Goal: Transaction & Acquisition: Purchase product/service

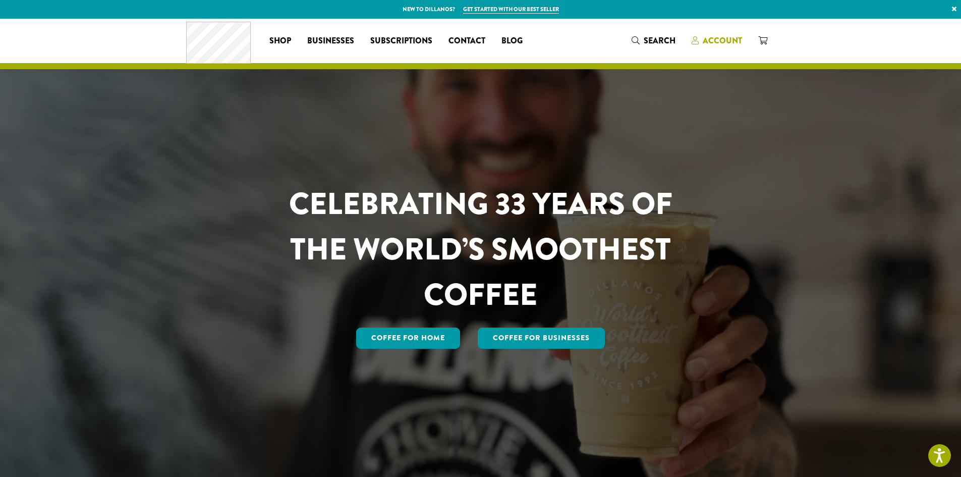
click at [727, 39] on span "Account" at bounding box center [722, 41] width 39 height 12
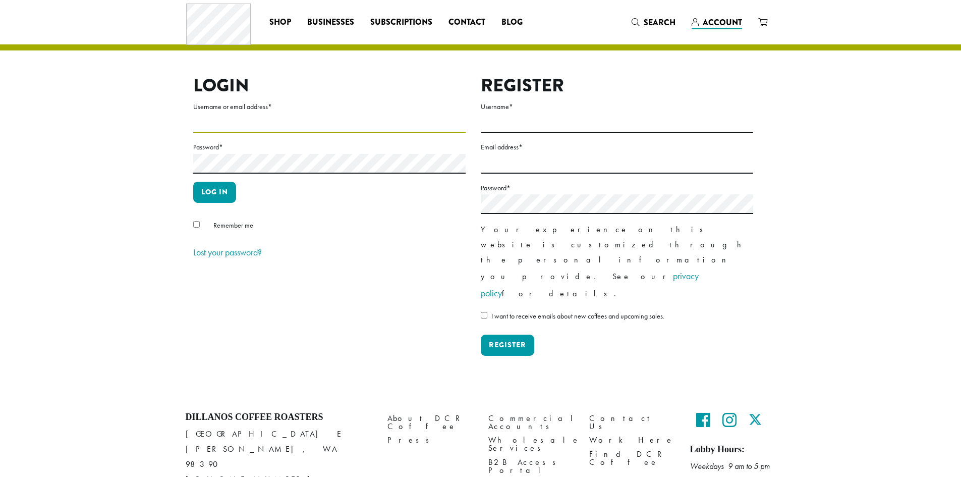
type input "**********"
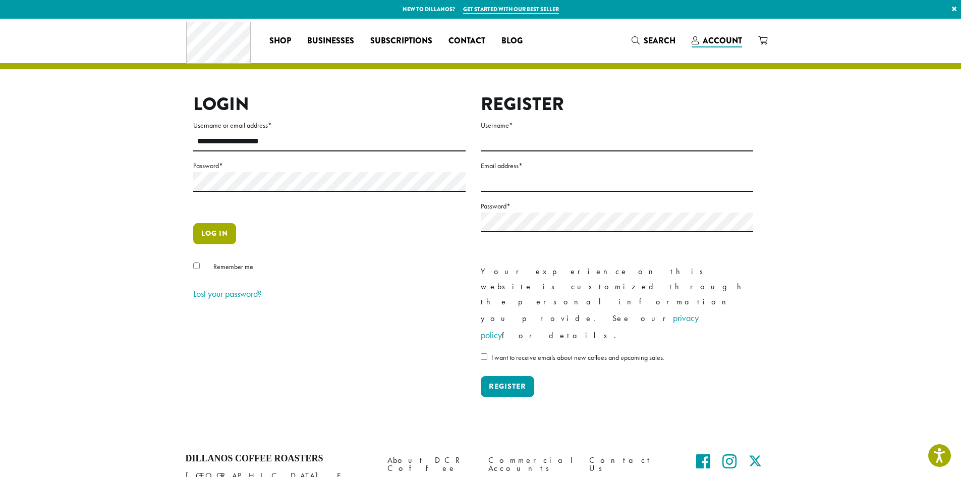
click at [206, 237] on button "Log in" at bounding box center [214, 233] width 43 height 21
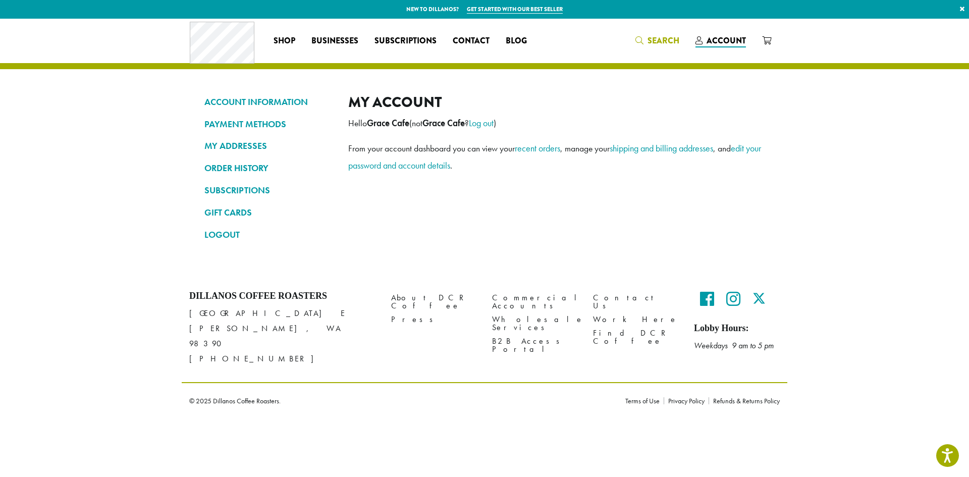
click at [650, 41] on span "Search" at bounding box center [663, 41] width 32 height 12
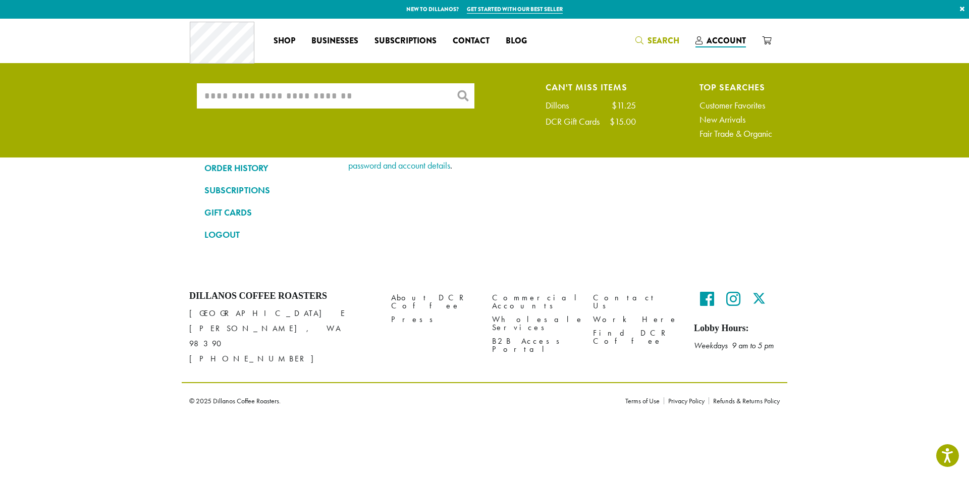
click at [383, 91] on input "What are you searching for?" at bounding box center [336, 95] width 278 height 25
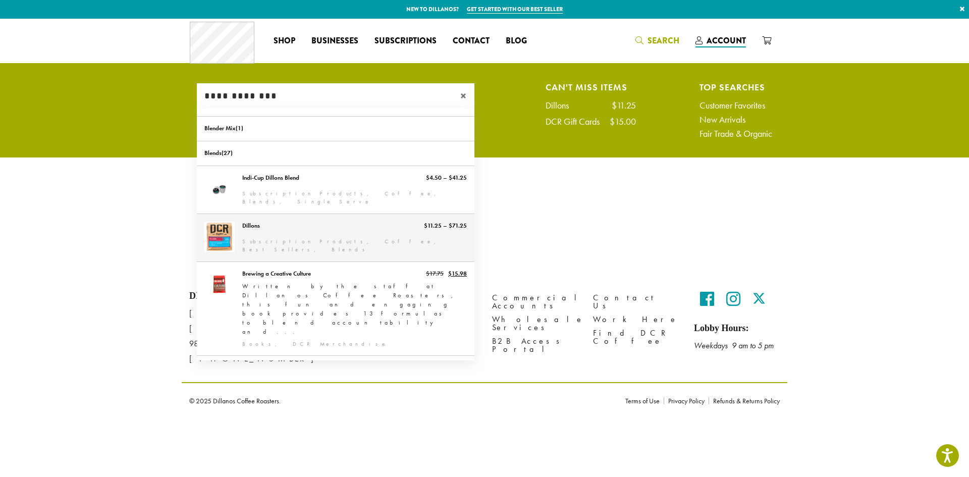
type input "**********"
click at [292, 231] on link "Dillons" at bounding box center [336, 237] width 278 height 47
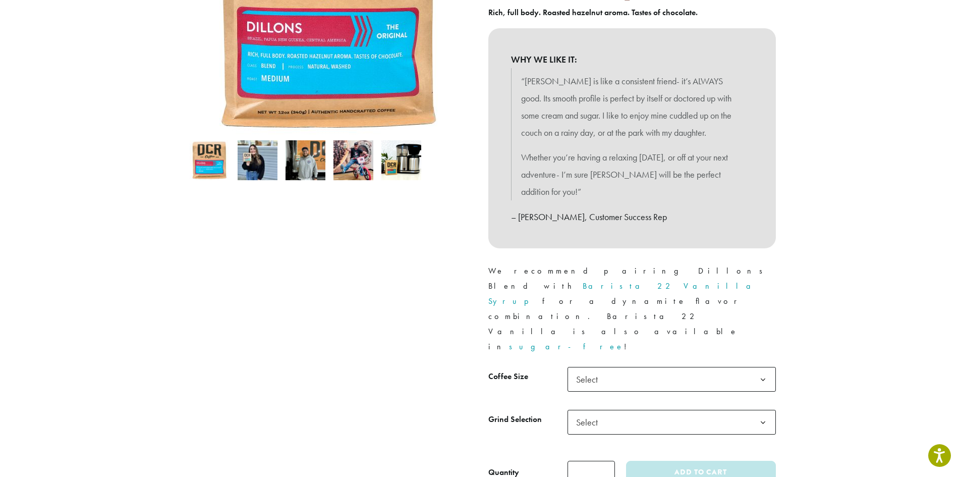
scroll to position [252, 0]
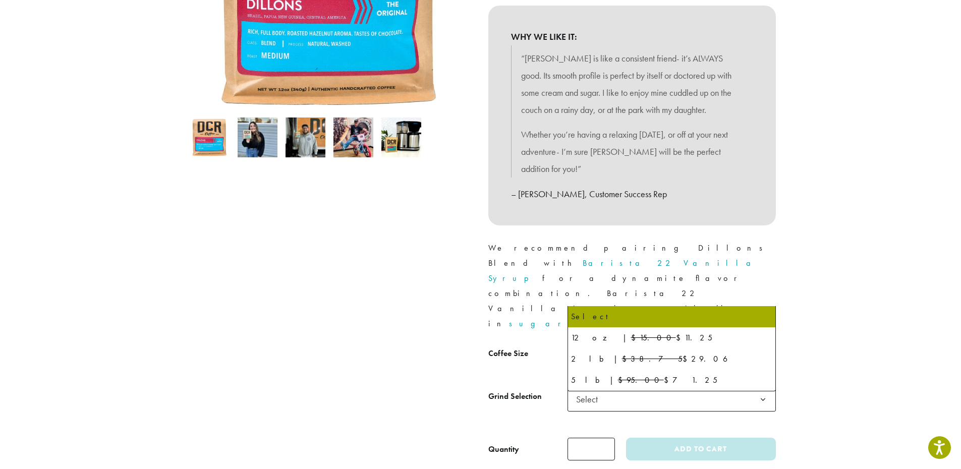
click at [740, 344] on span "Select" at bounding box center [672, 356] width 208 height 25
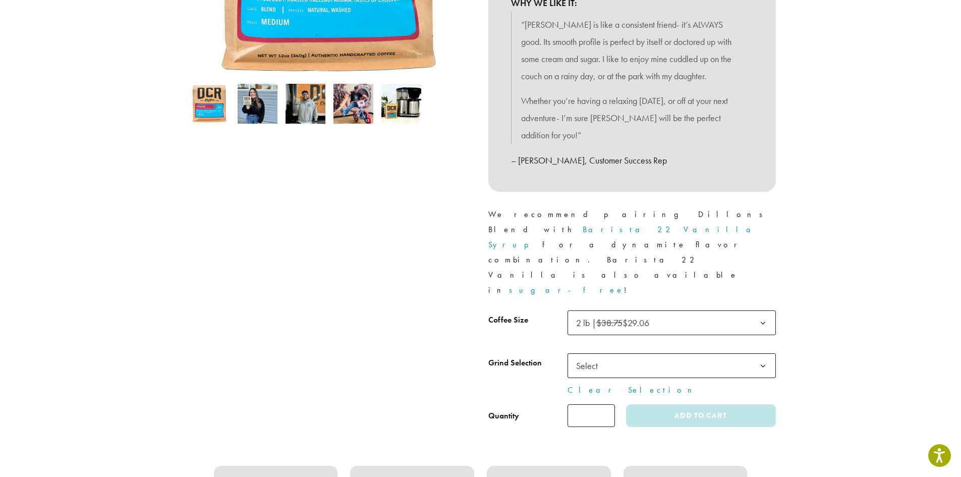
scroll to position [303, 0]
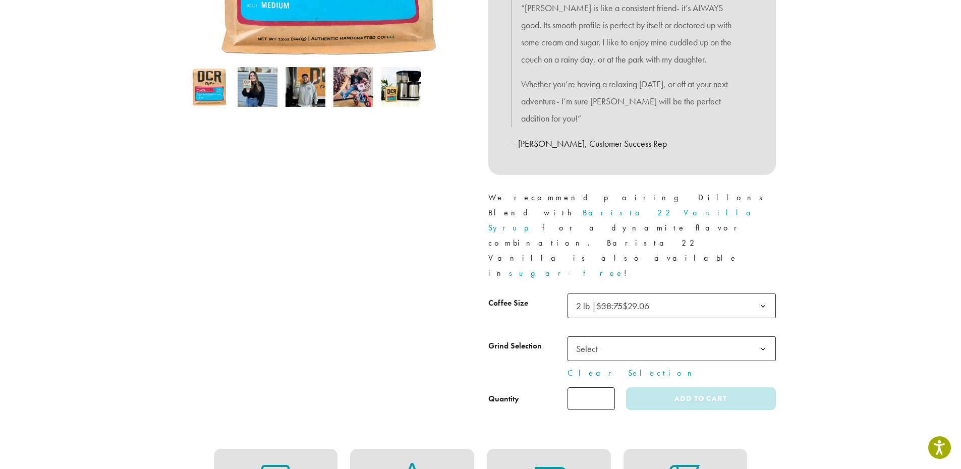
click at [600, 339] on span "Select" at bounding box center [590, 349] width 36 height 20
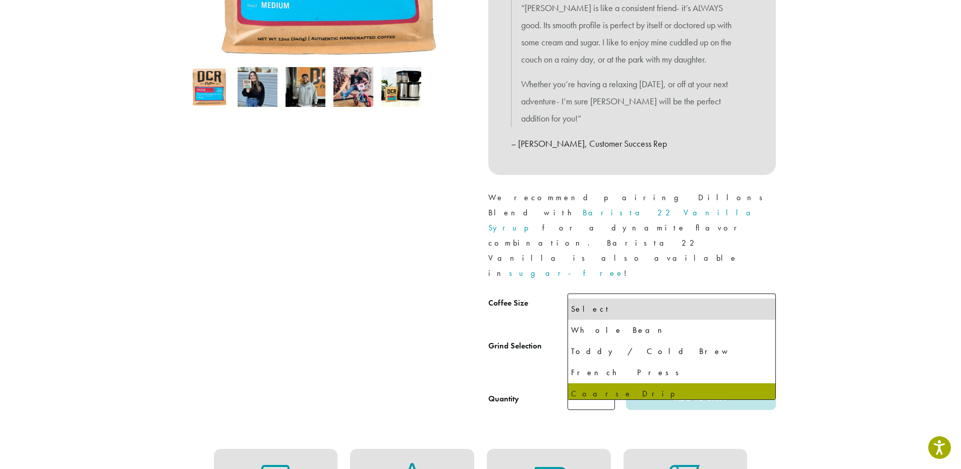
select select "**********"
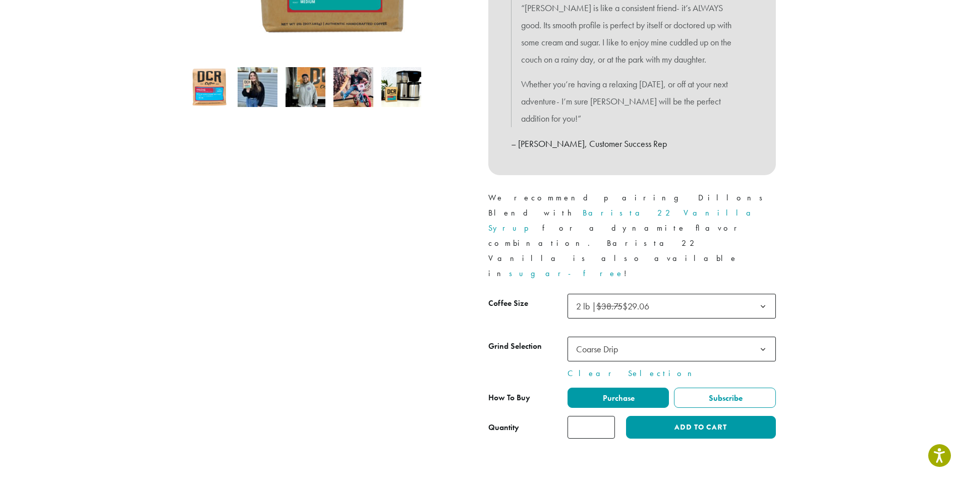
click at [605, 416] on input "*" at bounding box center [591, 427] width 47 height 23
click at [607, 416] on input "*" at bounding box center [591, 427] width 47 height 23
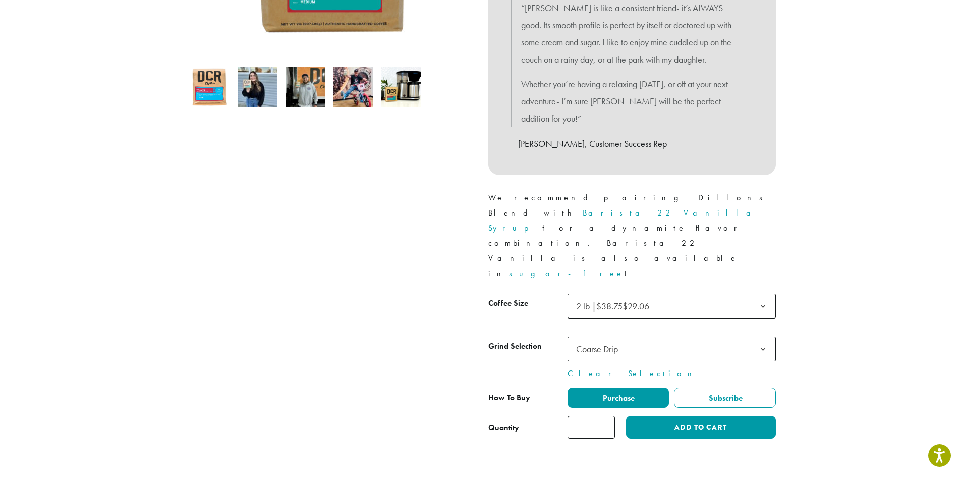
type input "*"
click at [607, 416] on input "*" at bounding box center [591, 427] width 47 height 23
click at [664, 416] on button "Add to cart" at bounding box center [700, 427] width 149 height 23
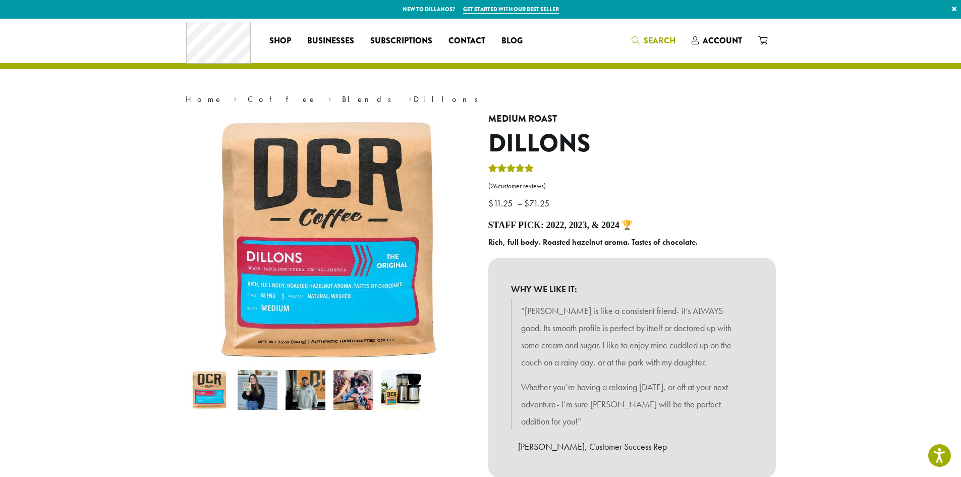
click at [656, 38] on span "Search" at bounding box center [660, 41] width 32 height 12
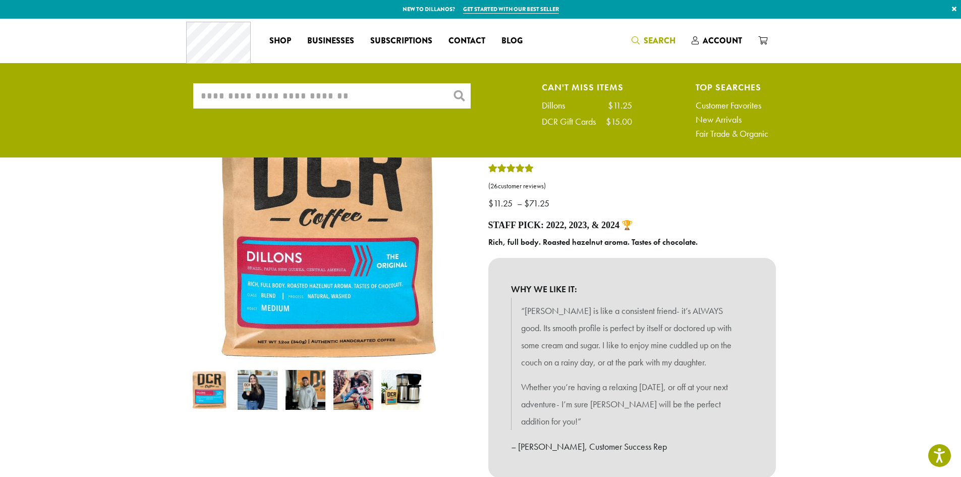
click at [409, 96] on input "What are you searching for?" at bounding box center [332, 95] width 278 height 25
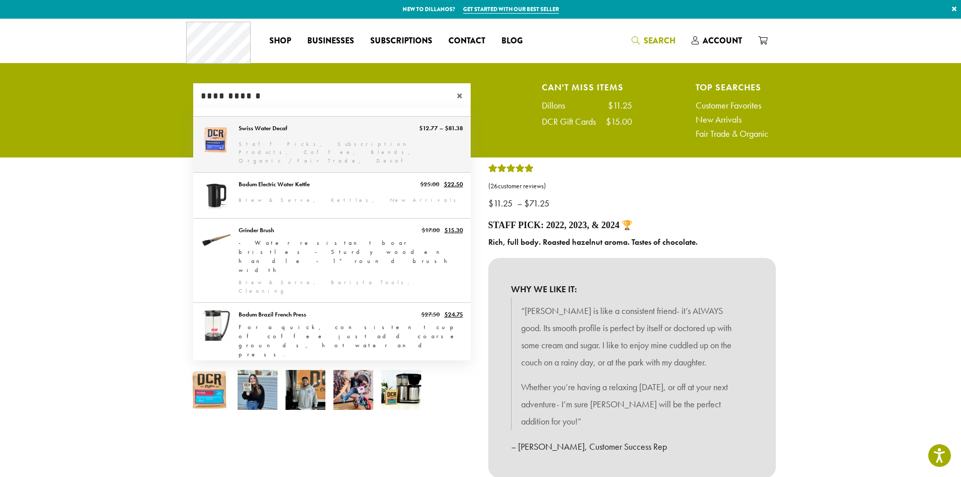
type input "**********"
click at [278, 136] on link "Swiss Water Decaf" at bounding box center [332, 145] width 278 height 56
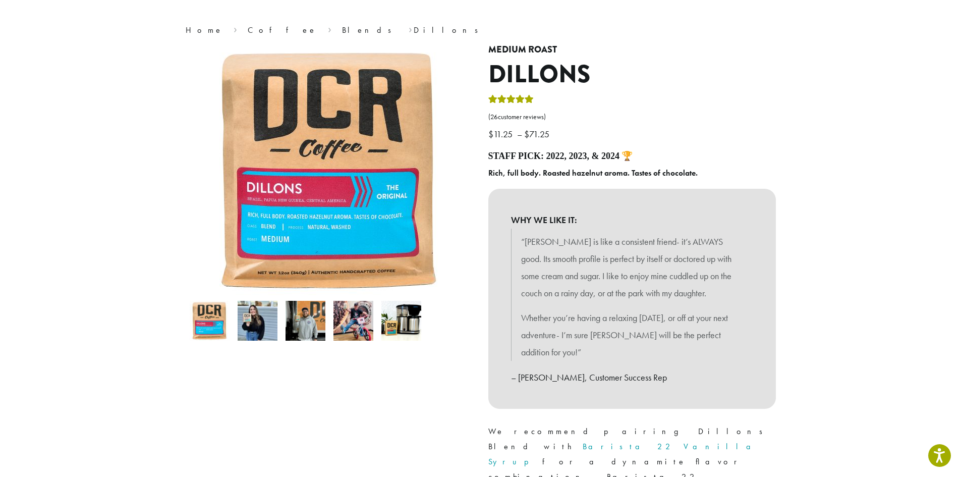
scroll to position [303, 0]
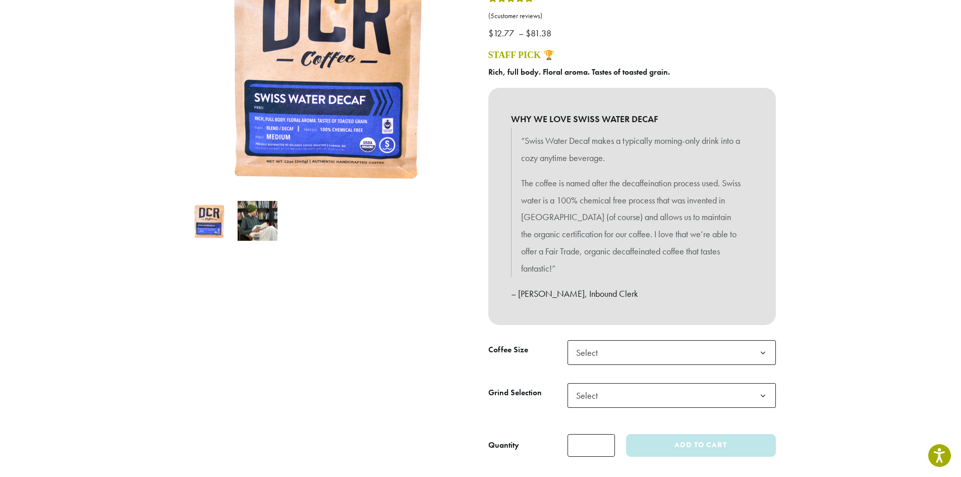
scroll to position [252, 0]
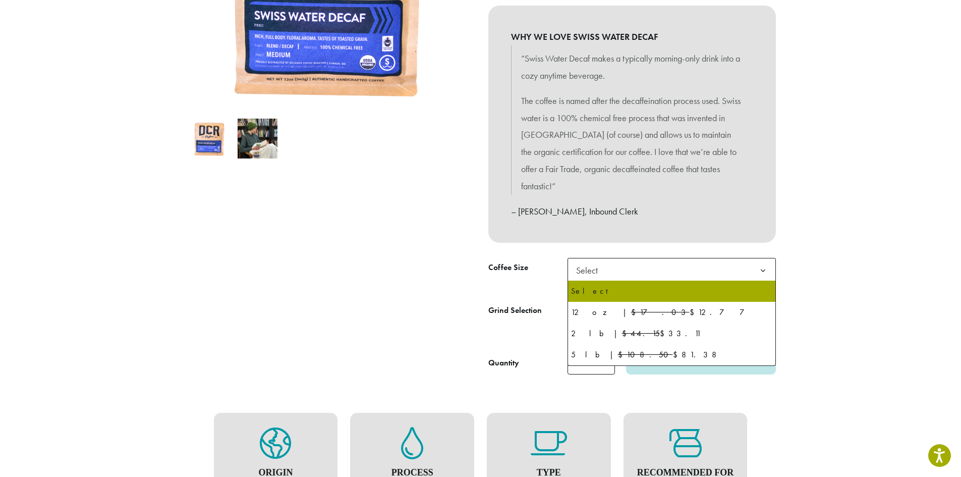
click at [602, 274] on span "Select" at bounding box center [590, 270] width 36 height 20
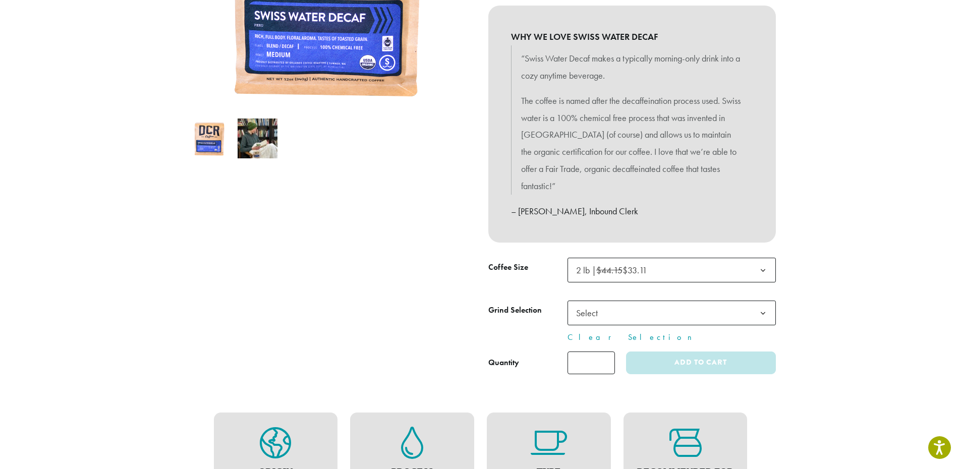
click at [633, 312] on span "Select" at bounding box center [672, 313] width 208 height 25
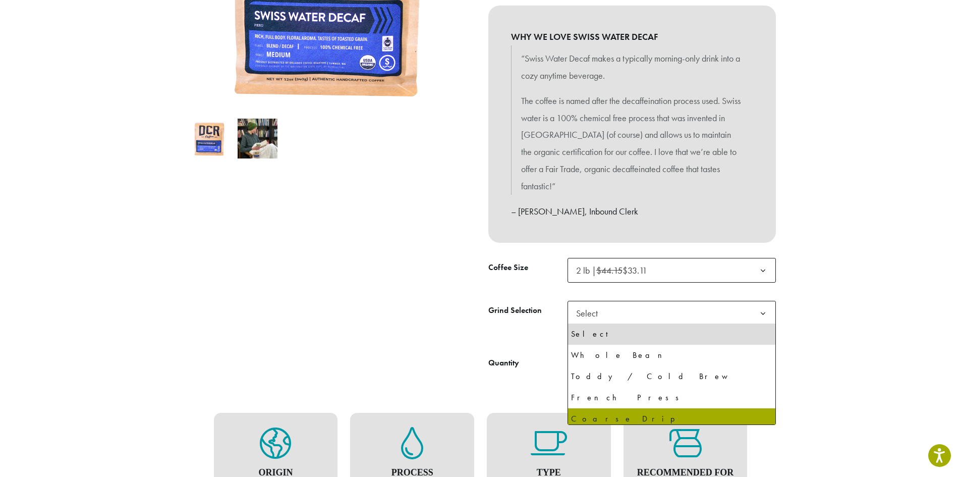
select select "**********"
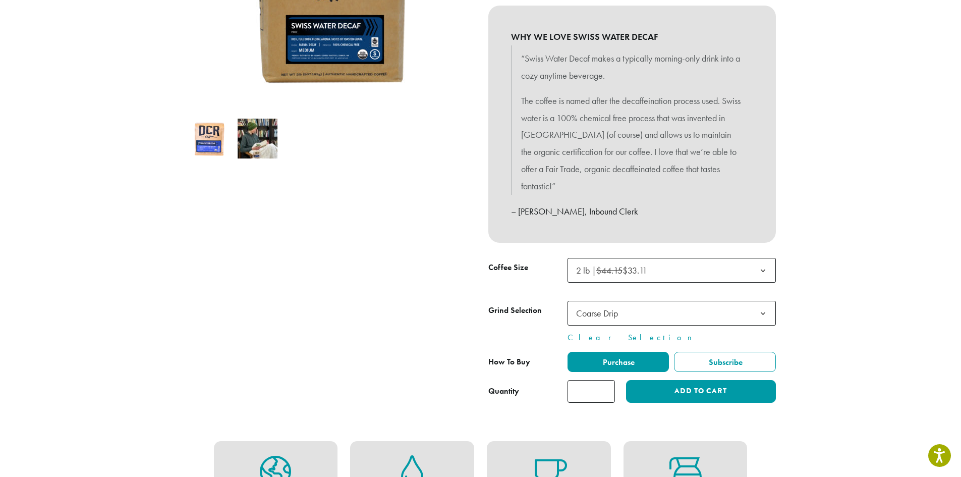
click at [607, 387] on input "*" at bounding box center [591, 391] width 47 height 23
type input "*"
click at [607, 387] on input "*" at bounding box center [591, 391] width 47 height 23
click at [672, 391] on button "Add to cart" at bounding box center [700, 391] width 149 height 23
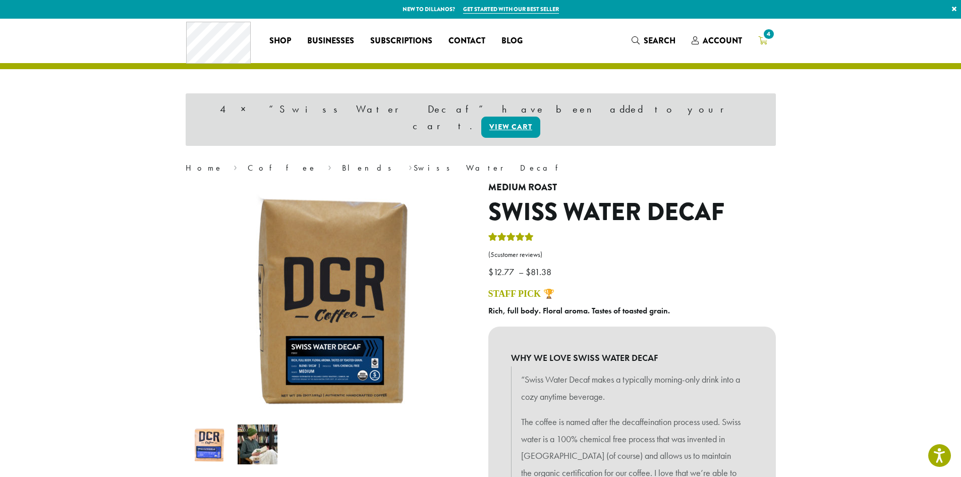
click at [765, 34] on span "4" at bounding box center [769, 34] width 14 height 14
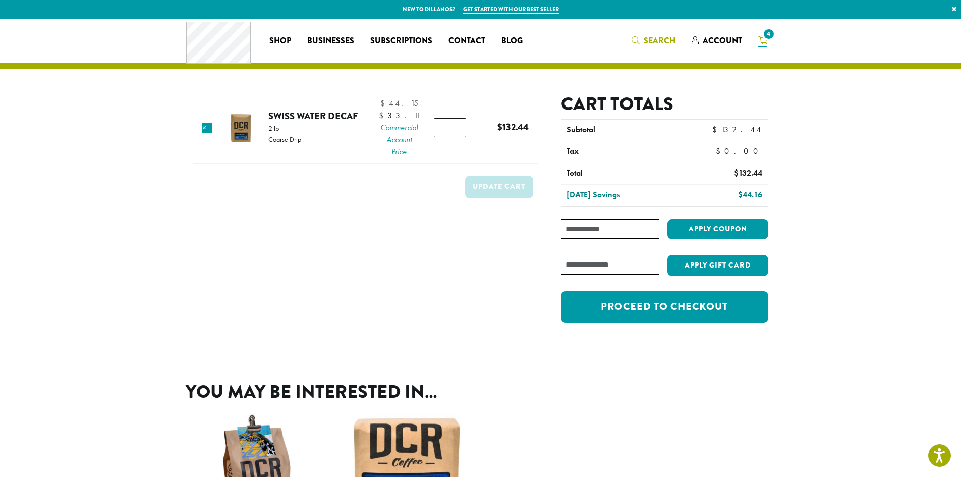
click at [635, 32] on link "Search" at bounding box center [654, 40] width 60 height 17
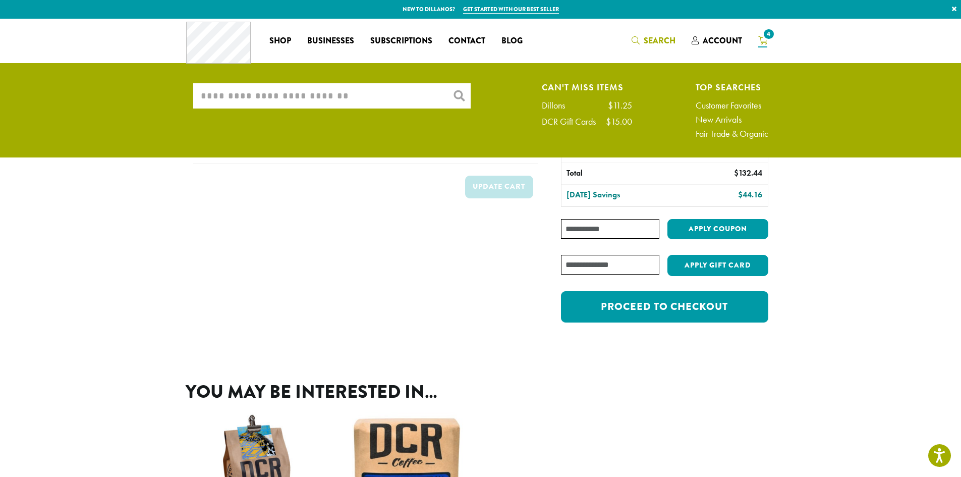
click at [296, 105] on input "What are you searching for?" at bounding box center [332, 95] width 278 height 25
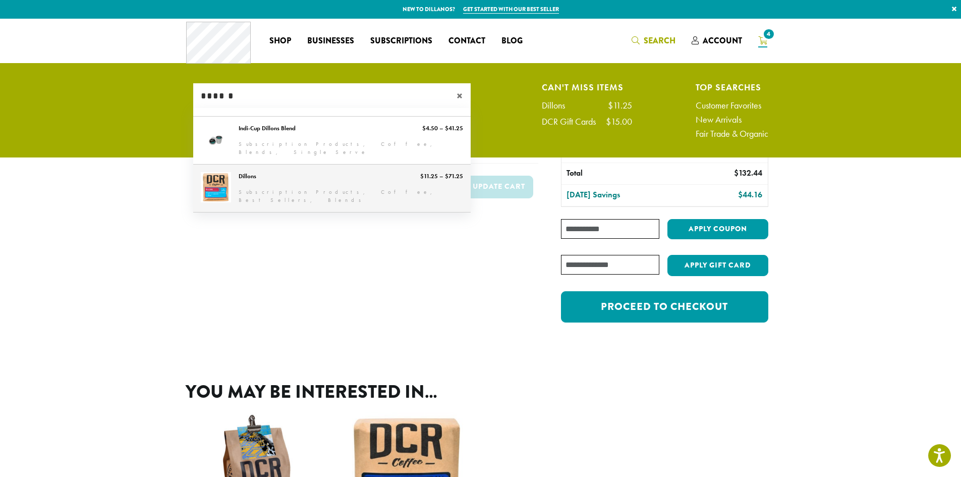
type input "******"
click at [240, 176] on link "Dillons" at bounding box center [332, 187] width 278 height 47
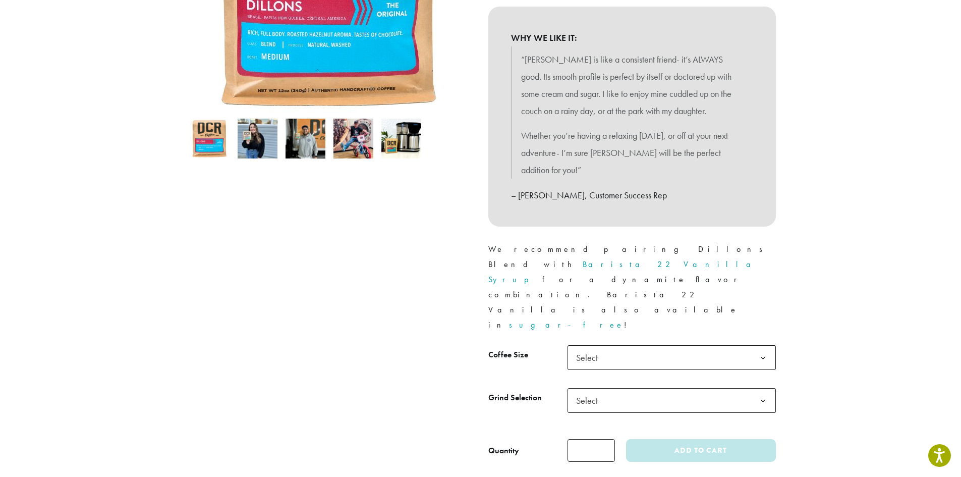
scroll to position [252, 0]
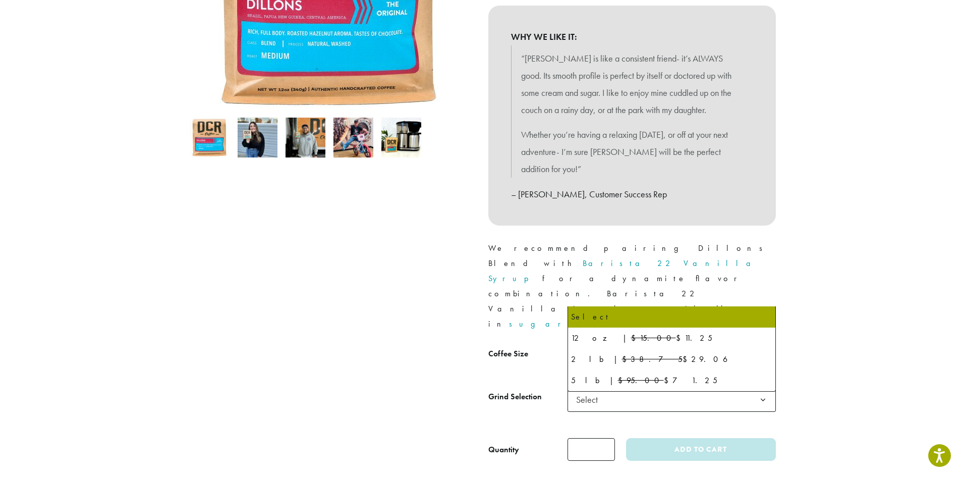
click at [601, 347] on span "Select" at bounding box center [590, 357] width 36 height 20
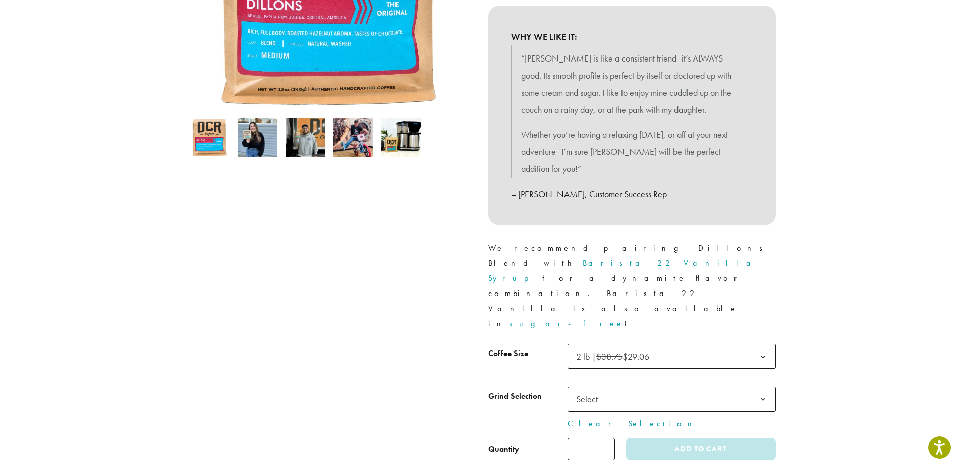
click at [591, 390] on span "Select" at bounding box center [590, 400] width 36 height 20
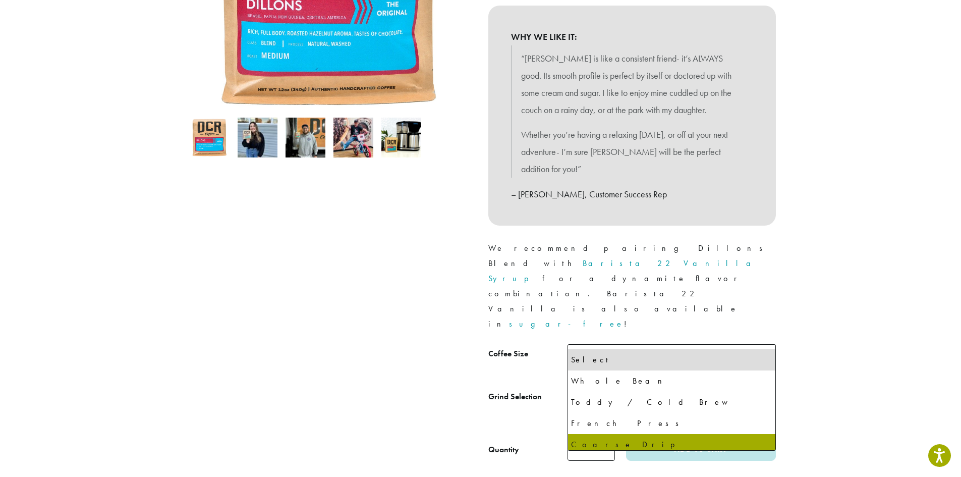
select select "**********"
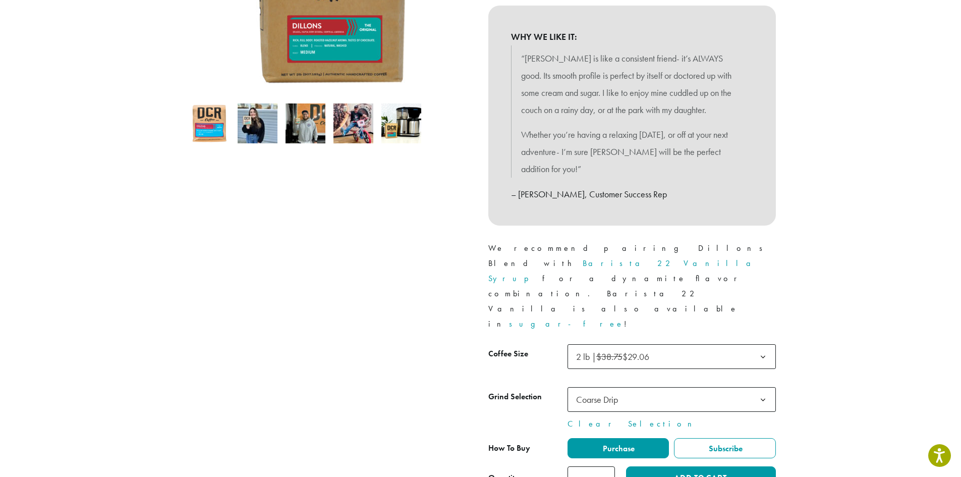
click at [607, 466] on input "*" at bounding box center [591, 477] width 47 height 23
click at [605, 466] on input "*" at bounding box center [591, 477] width 47 height 23
type input "*"
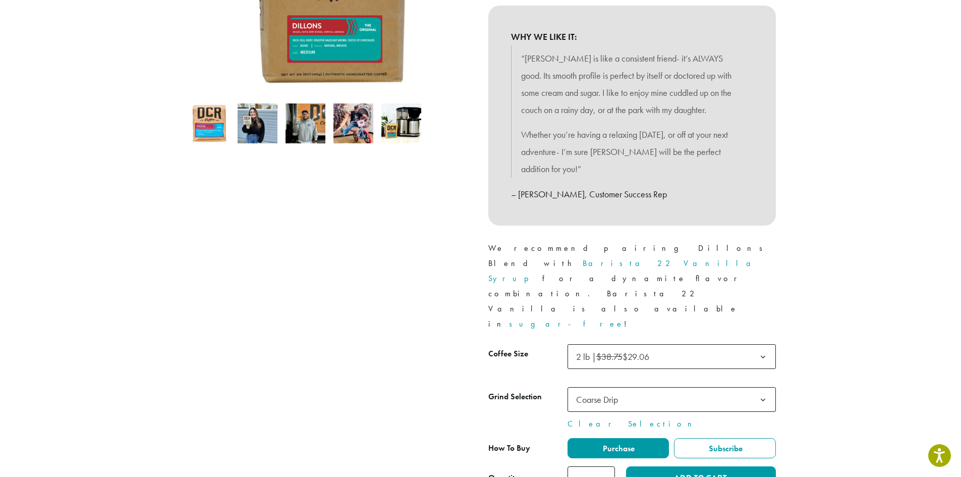
click at [605, 466] on input "*" at bounding box center [591, 477] width 47 height 23
drag, startPoint x: 605, startPoint y: 412, endPoint x: 652, endPoint y: 425, distance: 49.2
click at [652, 466] on button "Add to cart" at bounding box center [700, 477] width 149 height 23
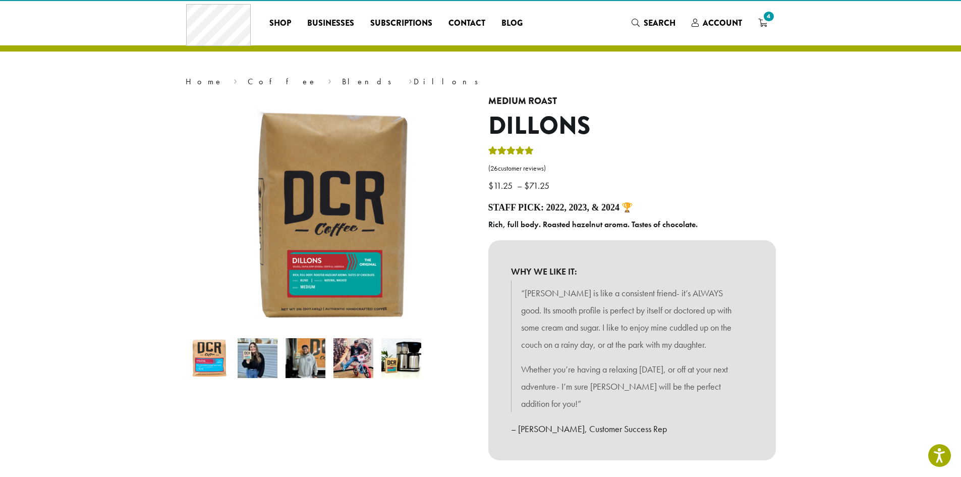
scroll to position [0, 0]
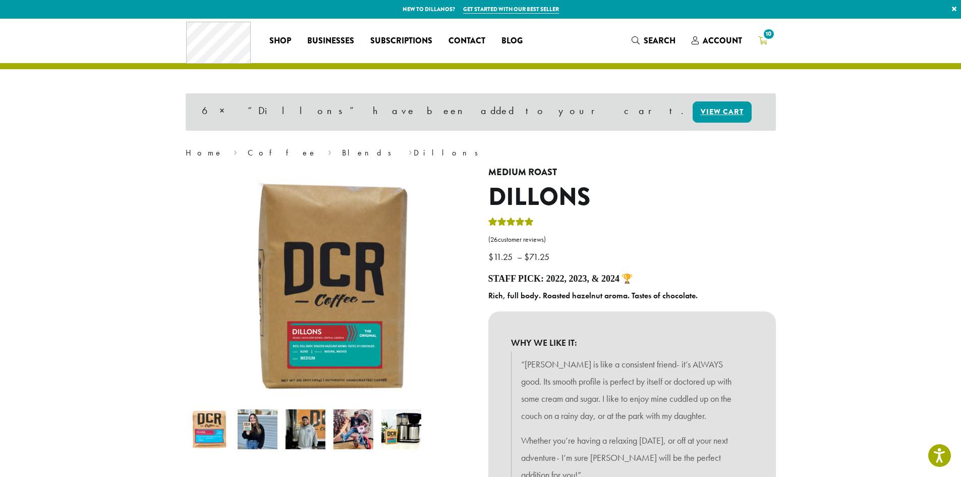
click at [767, 39] on span "10" at bounding box center [769, 34] width 14 height 14
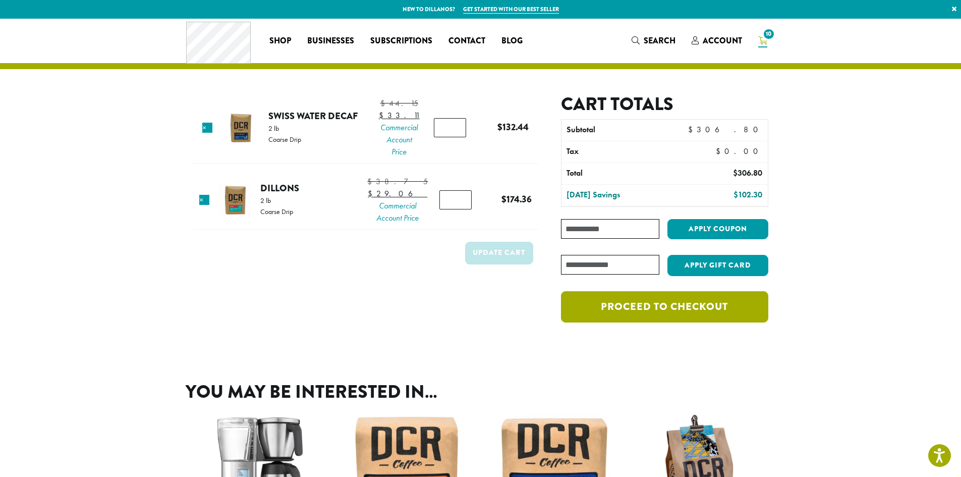
click at [642, 313] on link "Proceed to checkout" at bounding box center [664, 306] width 207 height 31
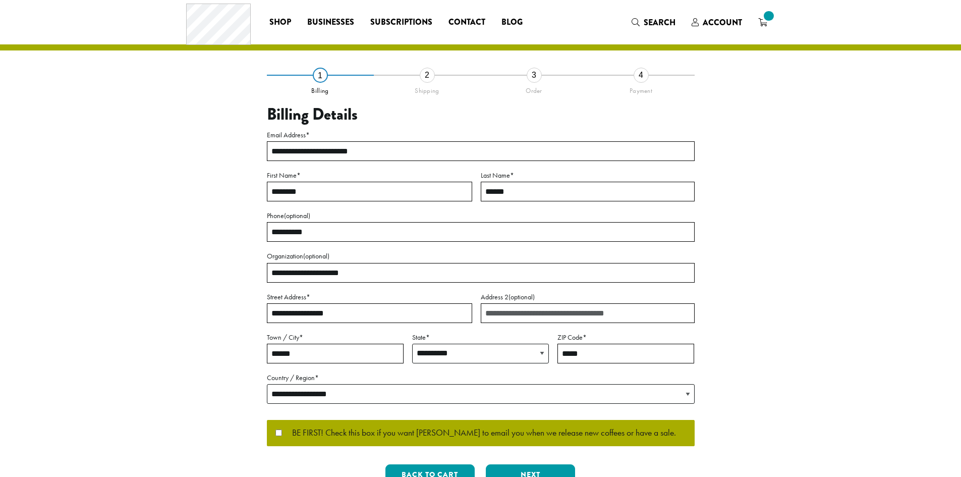
select select "**"
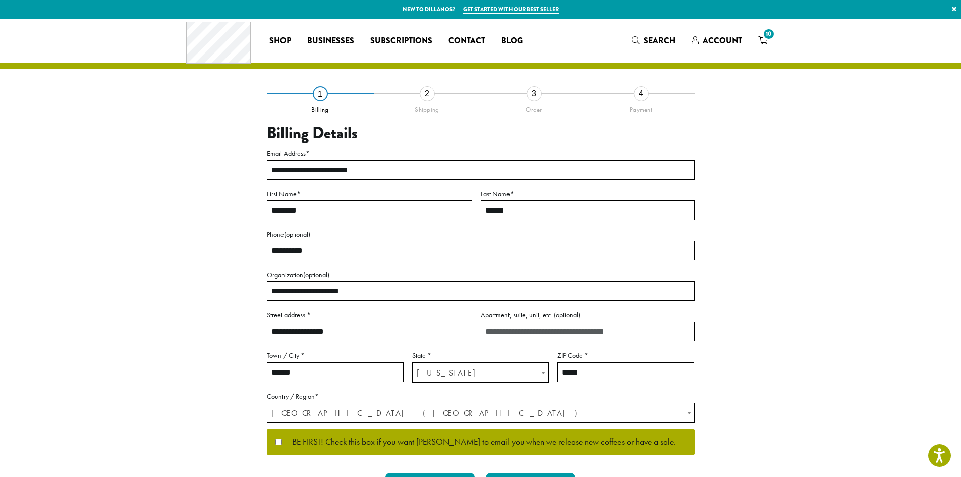
scroll to position [50, 0]
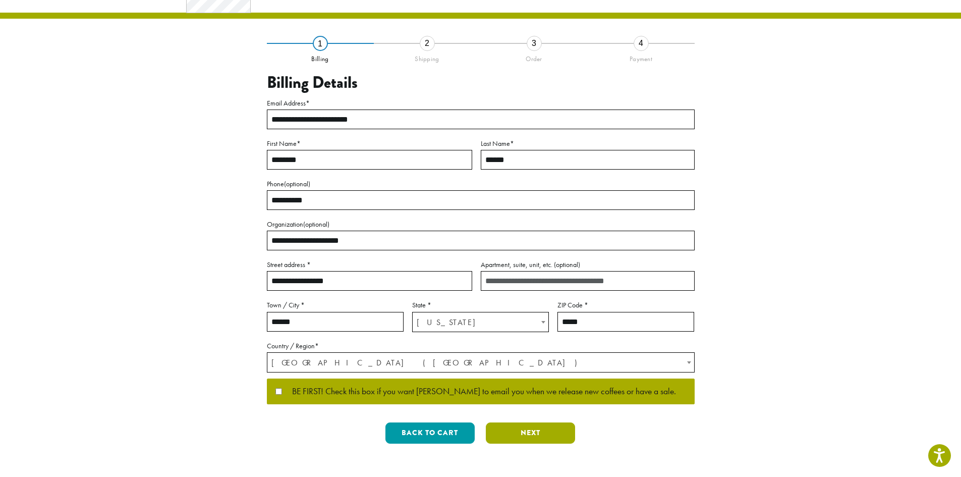
click at [522, 439] on button "Next" at bounding box center [530, 432] width 89 height 21
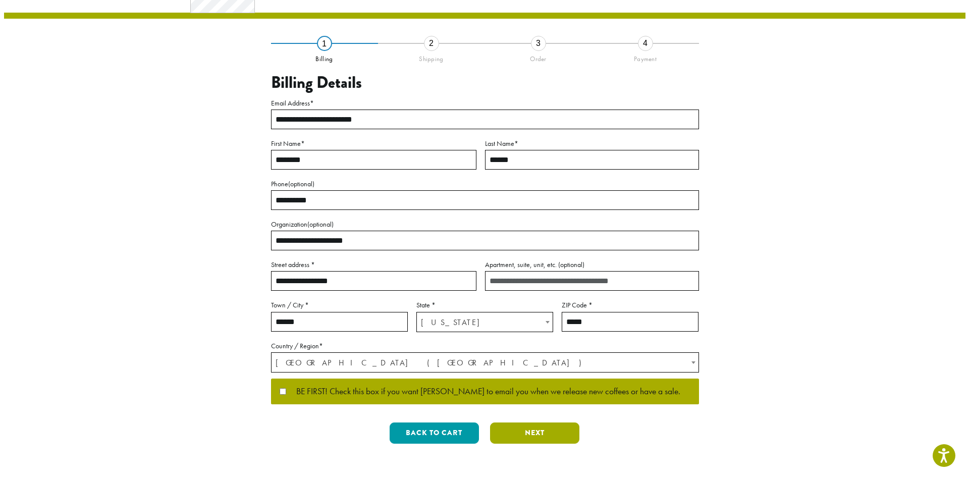
scroll to position [0, 0]
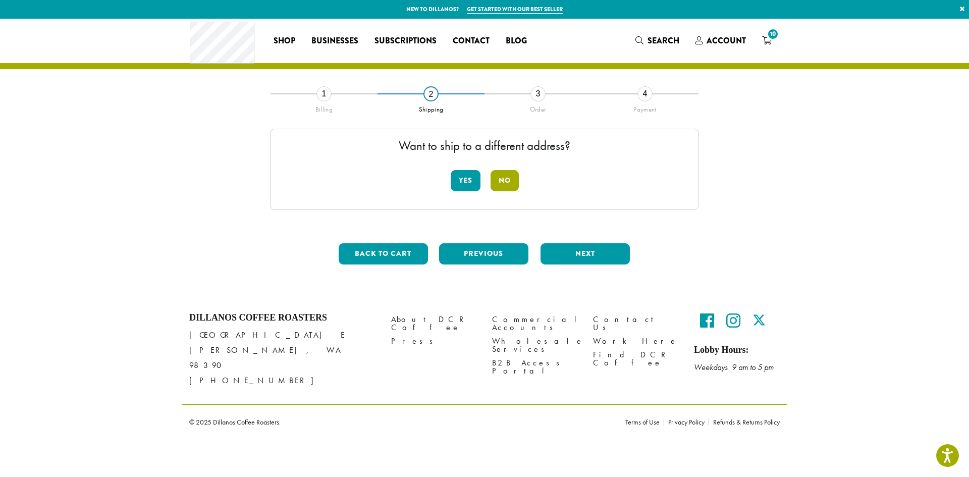
click at [505, 179] on button "No" at bounding box center [504, 180] width 28 height 21
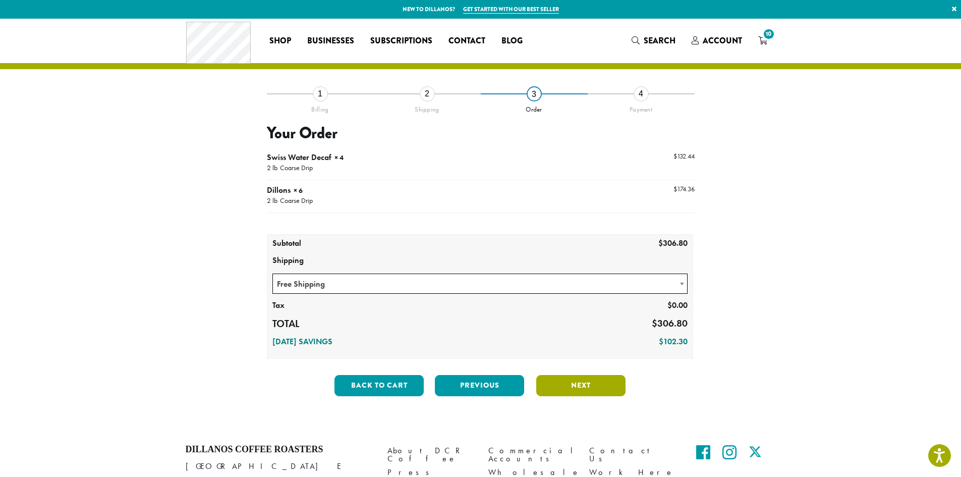
click at [573, 389] on button "Next" at bounding box center [580, 385] width 89 height 21
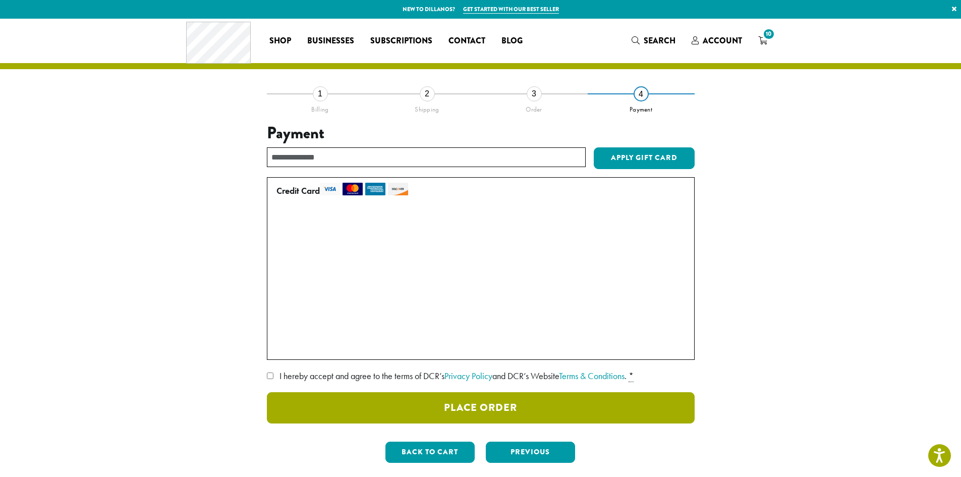
click at [510, 404] on button "Place Order" at bounding box center [481, 407] width 428 height 31
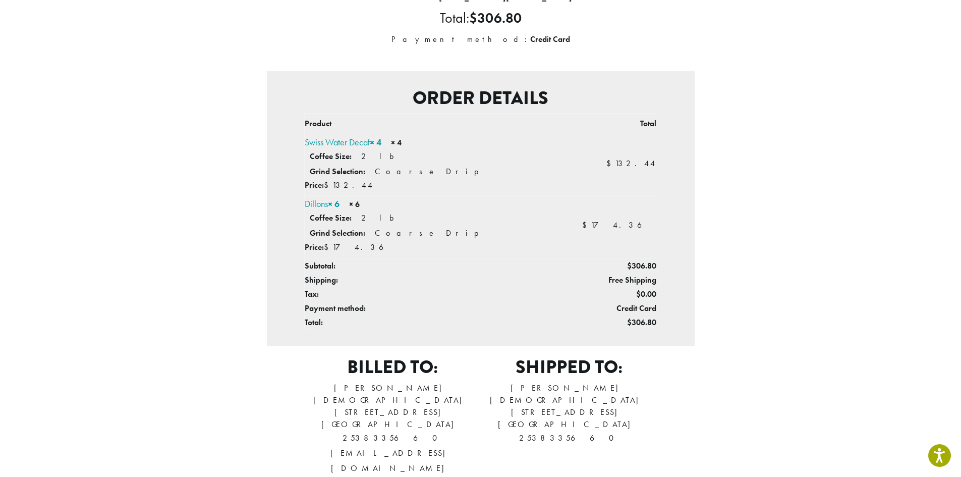
scroll to position [202, 0]
